Goal: Information Seeking & Learning: Learn about a topic

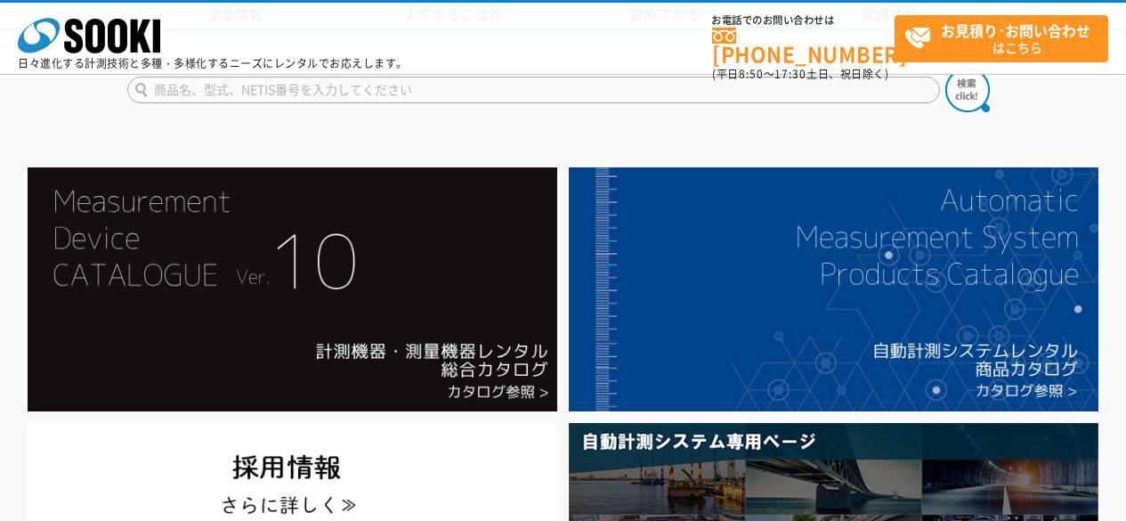
scroll to position [1335, 0]
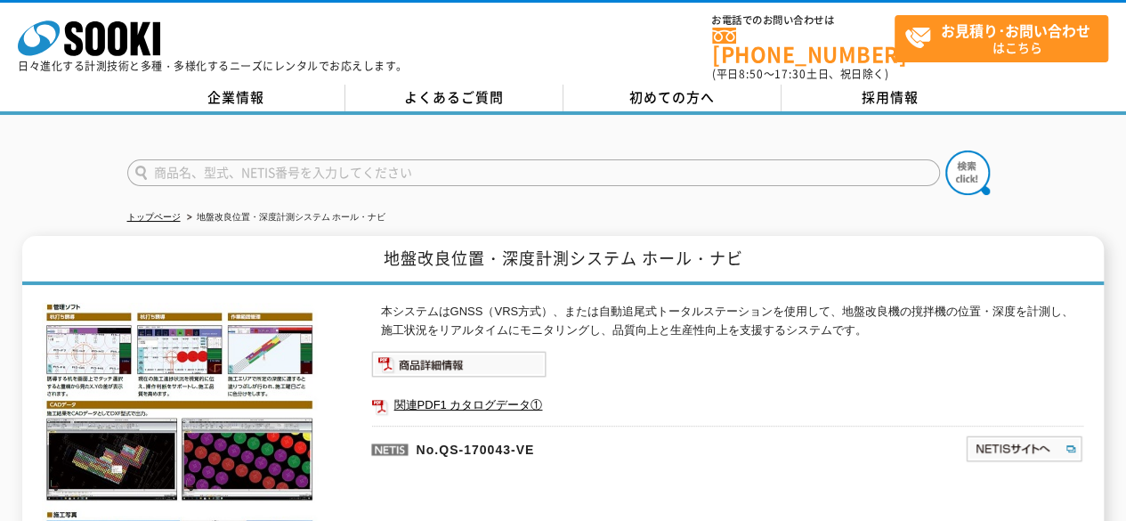
scroll to position [89, 0]
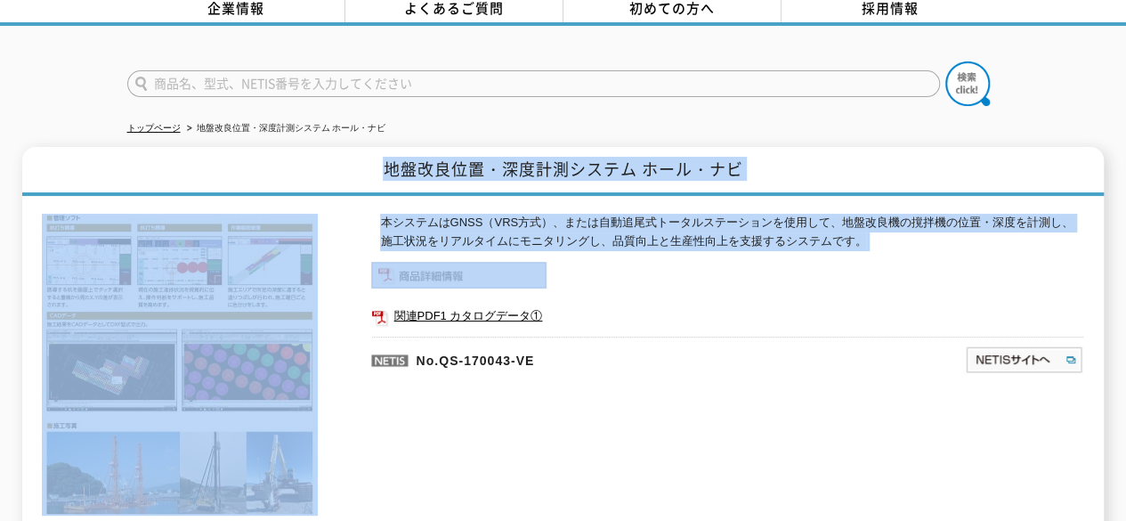
drag, startPoint x: 936, startPoint y: 143, endPoint x: 924, endPoint y: 131, distance: 17.6
click at [924, 129] on div "トップページ 地盤改良位置・深度計測システム ホール・ナビ 地盤改良位置・深度計測システム ホール・ナビ 長尺横行式水中施工法 本システムはGNSS（VRS方…" at bounding box center [563, 393] width 1126 height 734
click at [936, 227] on p "本システムはGNSS（VRS方式）、または自動追尾式トータルステーションを使用して、地盤改良機の撹拌機の位置・深度を計測し、施工状況をリアルタイムにモニタリン…" at bounding box center [731, 232] width 703 height 37
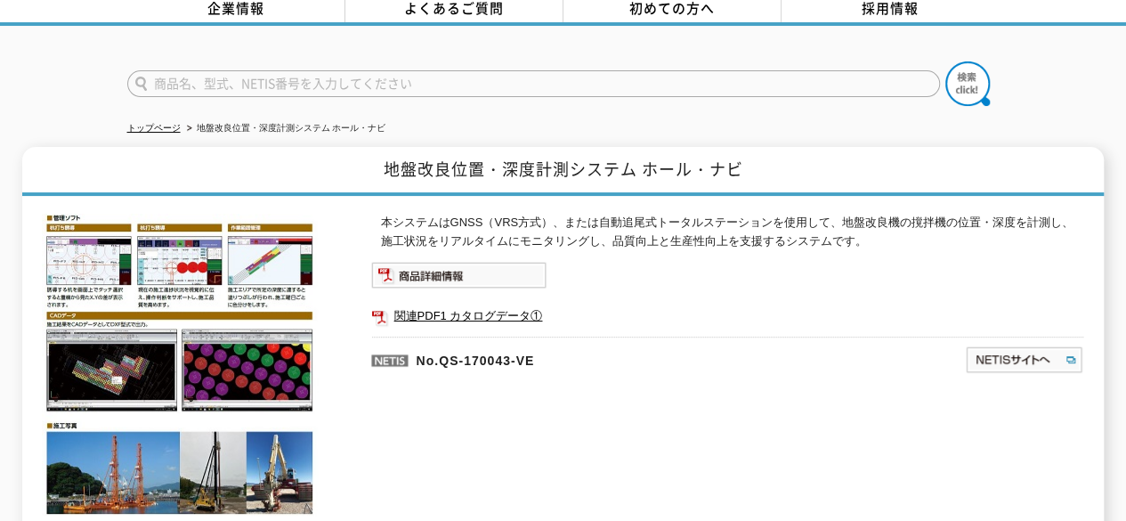
click at [19, 3] on div "企業情報 よくあるご質問 初めての方へ 採用情報" at bounding box center [563, 11] width 1126 height 30
